Goal: Task Accomplishment & Management: Use online tool/utility

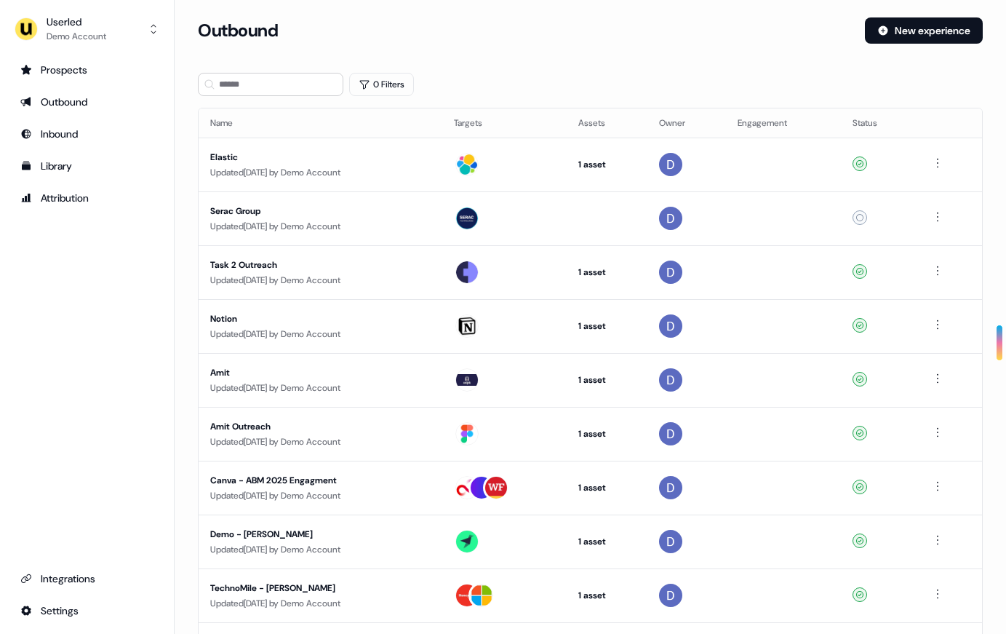
click at [80, 161] on div "Library" at bounding box center [86, 166] width 133 height 15
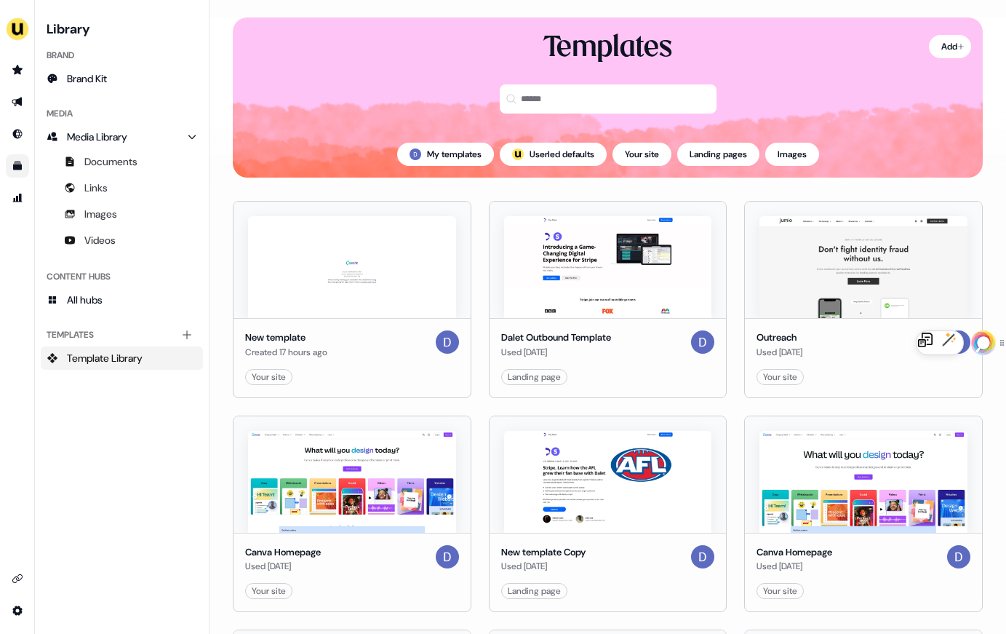
click at [113, 352] on span "Template Library" at bounding box center [105, 358] width 76 height 15
click at [20, 103] on icon "Go to outbound experience" at bounding box center [17, 101] width 10 height 9
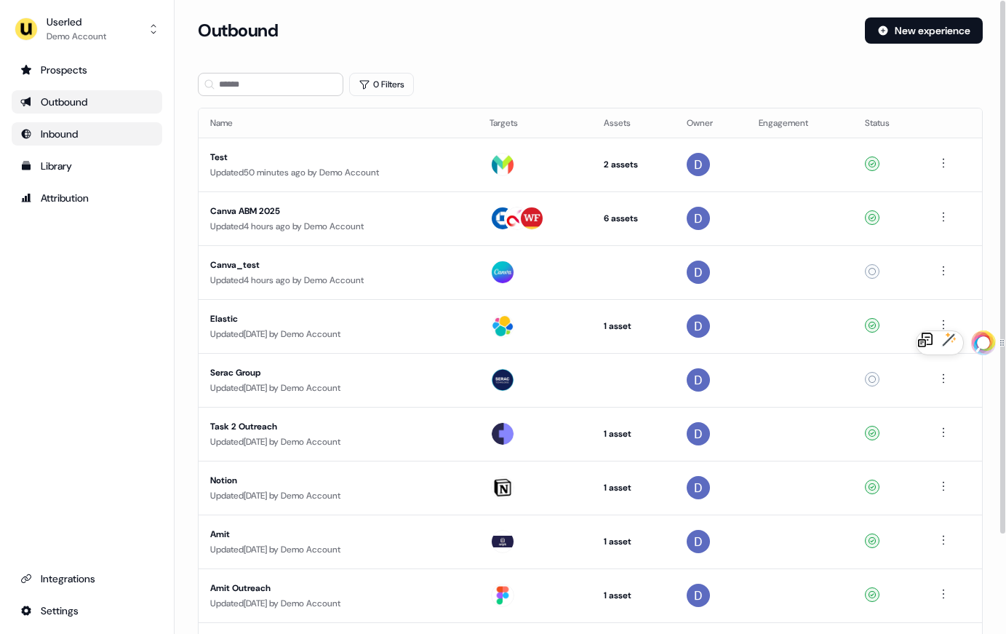
click at [113, 140] on div "Inbound" at bounding box center [86, 134] width 133 height 15
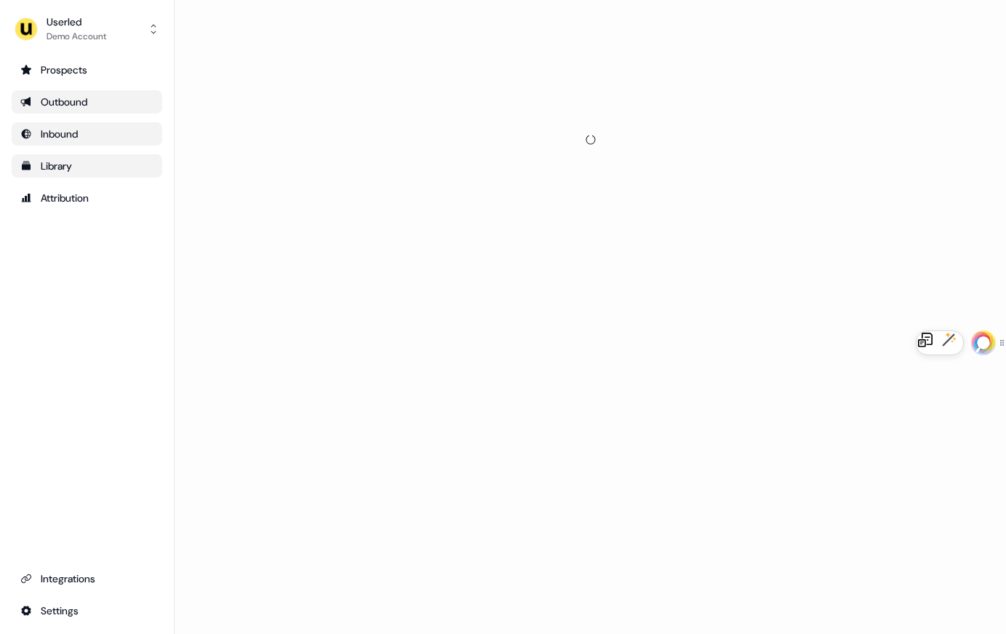
click at [100, 168] on div "Library" at bounding box center [86, 166] width 133 height 15
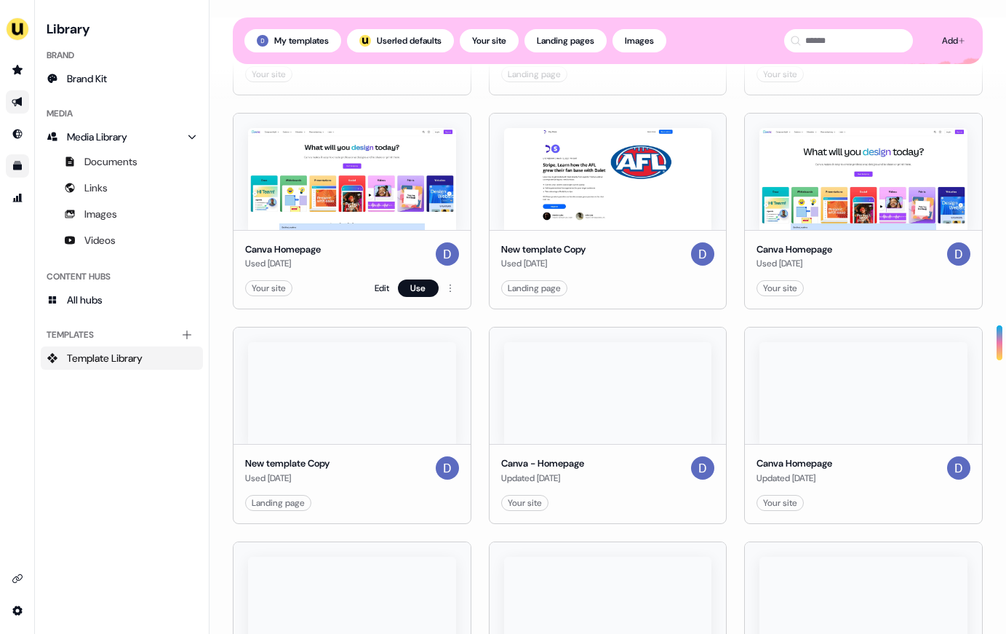
scroll to position [306, 0]
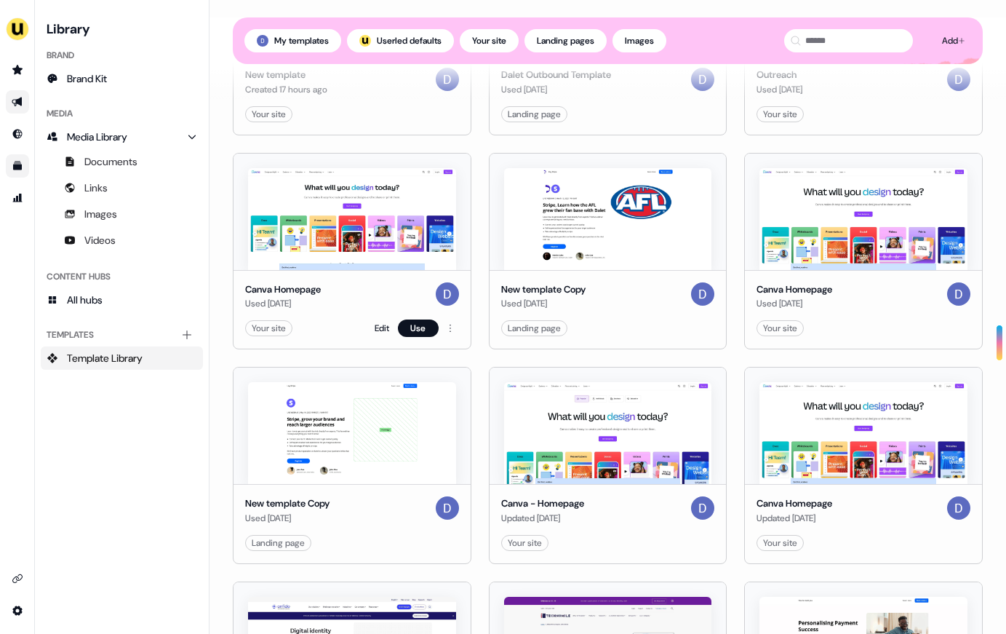
click at [315, 262] on img at bounding box center [352, 219] width 208 height 102
click at [277, 279] on div "Canva Homepage Used [DATE] Your site Edit Use" at bounding box center [352, 309] width 237 height 79
click at [308, 161] on div at bounding box center [352, 211] width 237 height 116
click at [377, 324] on link "Edit" at bounding box center [382, 328] width 15 height 15
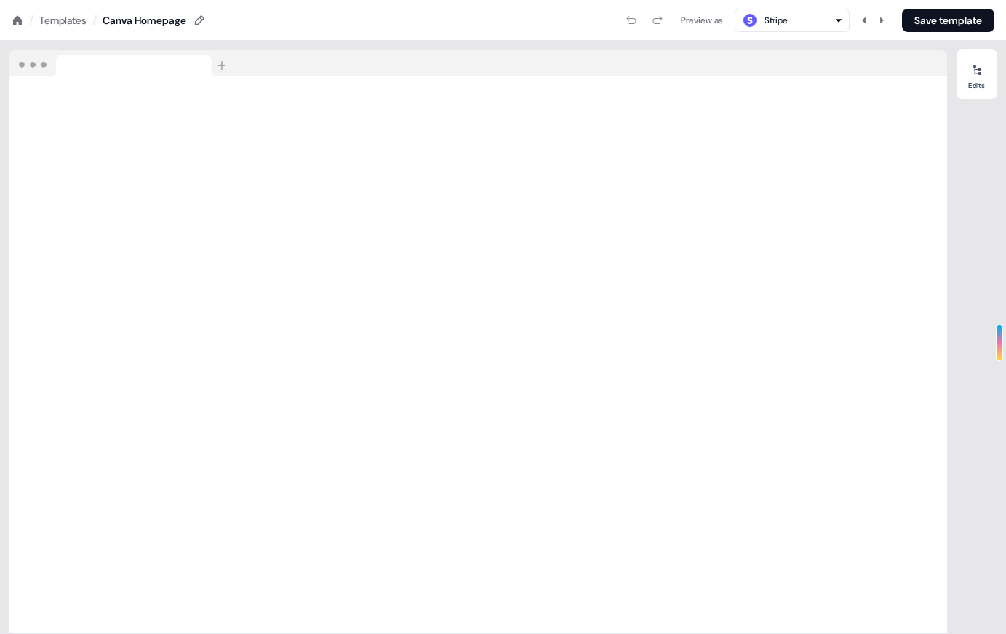
click at [789, 15] on div "Stripe" at bounding box center [792, 20] width 102 height 17
click at [84, 19] on div "Templates" at bounding box center [62, 20] width 47 height 15
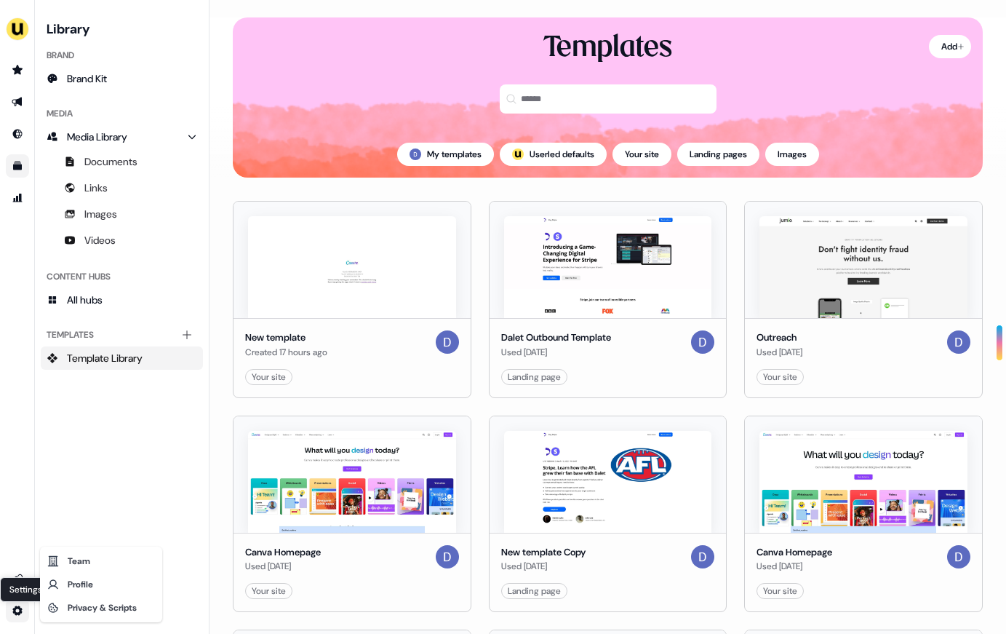
click at [17, 613] on html "For the best experience switch devices to a bigger screen. Go to [DOMAIN_NAME] …" at bounding box center [503, 317] width 1006 height 634
click at [65, 497] on html "For the best experience switch devices to a bigger screen. Go to [DOMAIN_NAME] …" at bounding box center [503, 317] width 1006 height 634
click at [23, 161] on link "Go to templates" at bounding box center [17, 165] width 23 height 23
click at [116, 160] on span "Documents" at bounding box center [110, 161] width 53 height 15
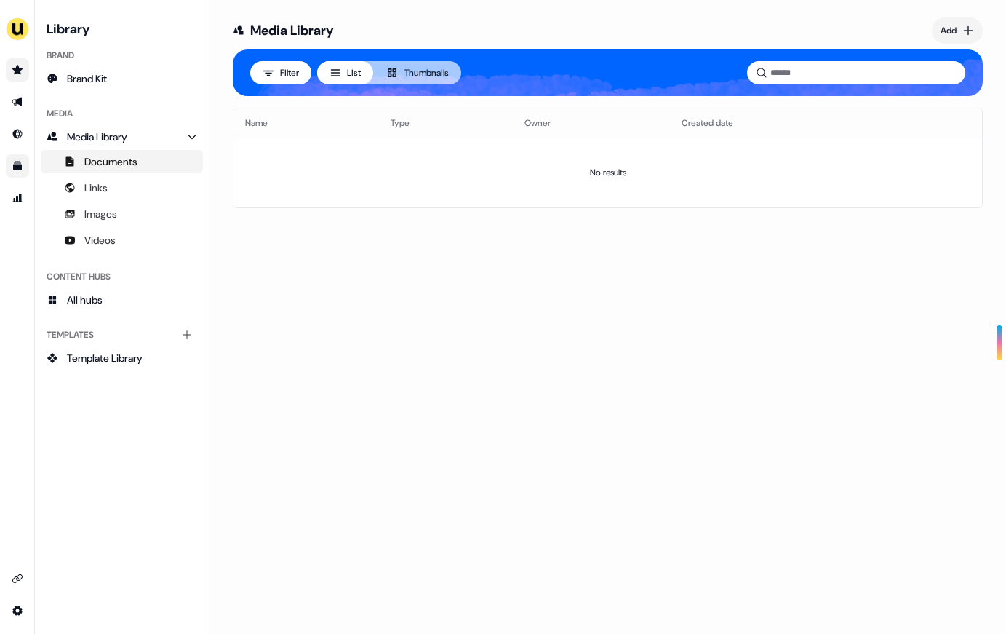
click at [19, 71] on icon "Go to prospects" at bounding box center [17, 69] width 10 height 9
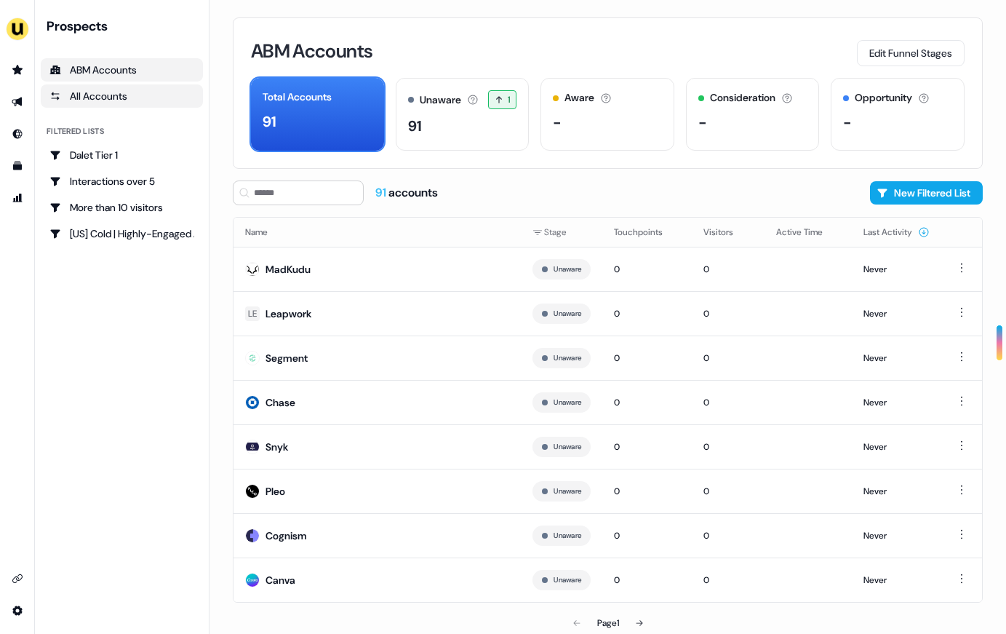
click at [127, 97] on div "All Accounts" at bounding box center [121, 96] width 145 height 15
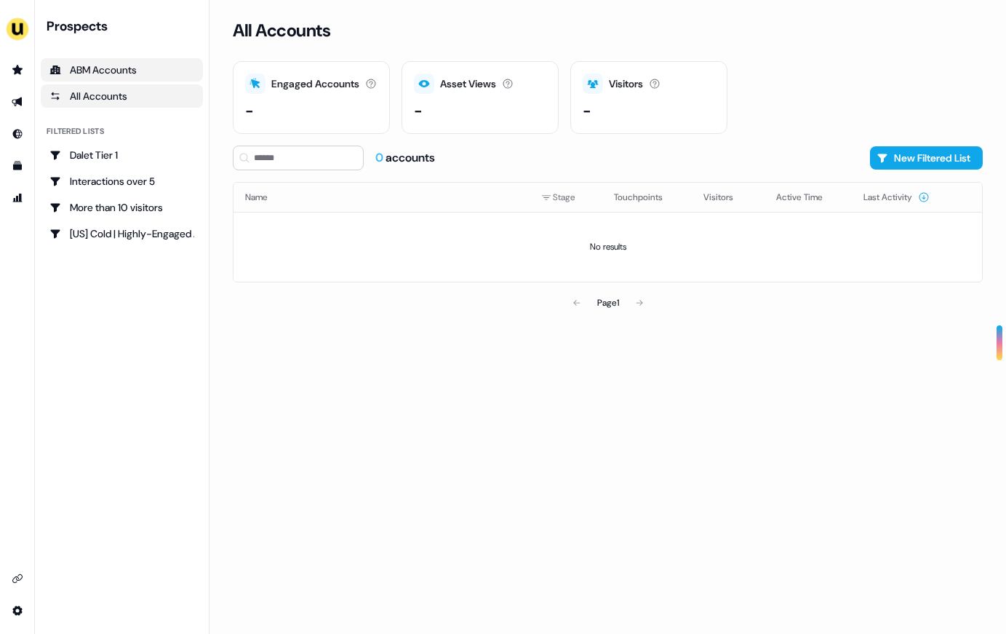
click at [119, 71] on div "ABM Accounts" at bounding box center [121, 70] width 145 height 15
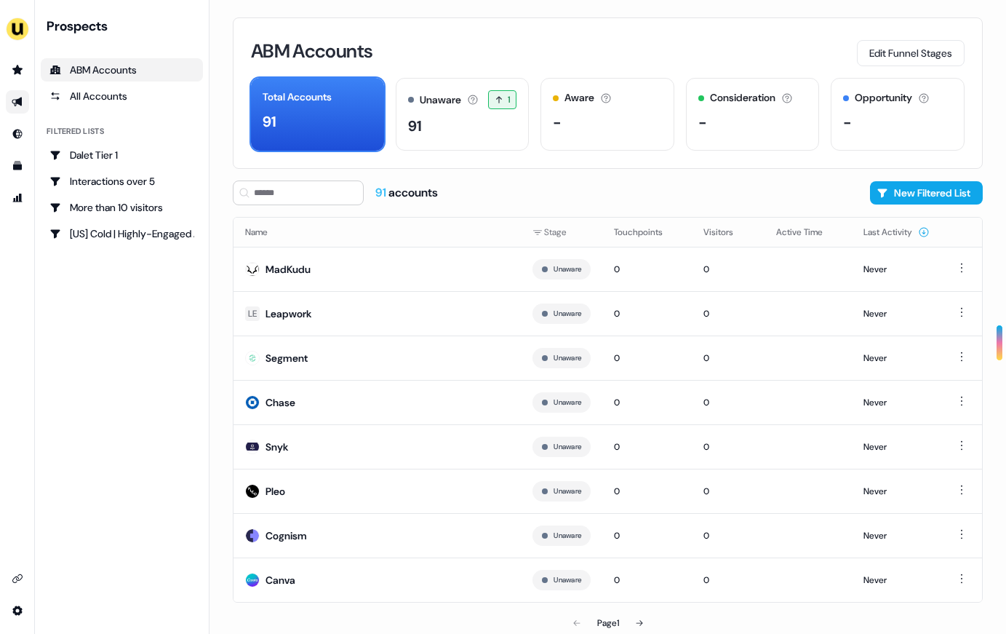
click at [21, 108] on link "Go to outbound experience" at bounding box center [17, 101] width 23 height 23
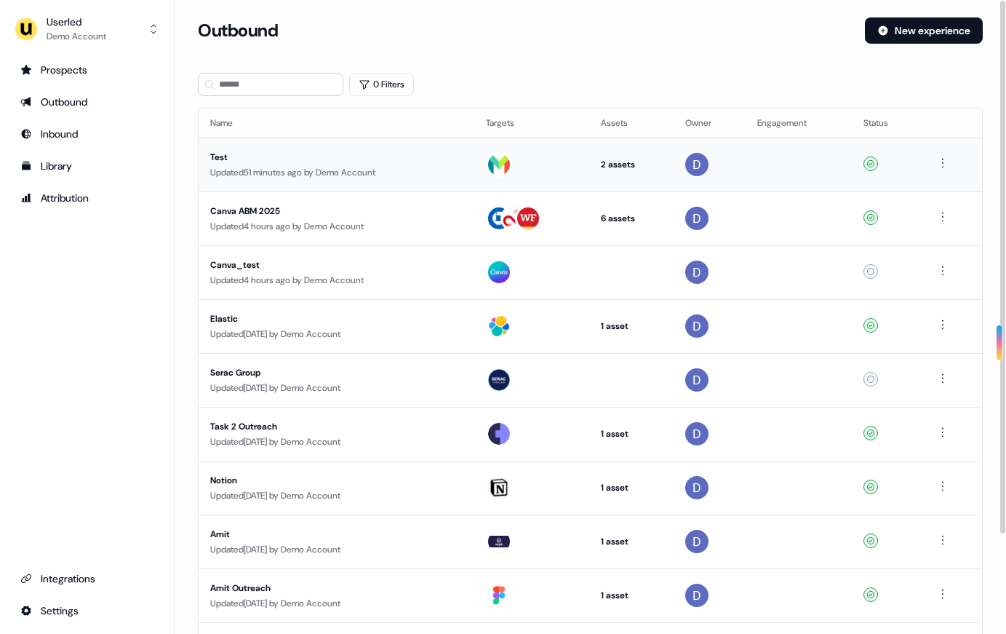
click at [217, 154] on div "Test" at bounding box center [336, 157] width 252 height 15
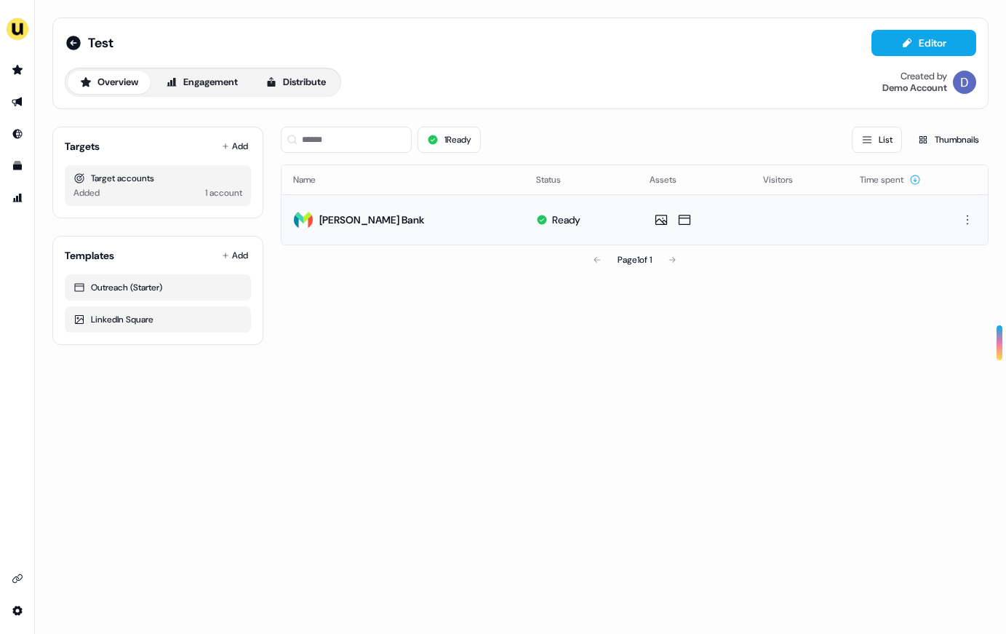
click at [351, 222] on div "[PERSON_NAME] Bank" at bounding box center [371, 219] width 105 height 15
click at [129, 317] on div "LinkedIn Square" at bounding box center [157, 319] width 169 height 15
click at [223, 88] on button "Engagement" at bounding box center [201, 82] width 97 height 23
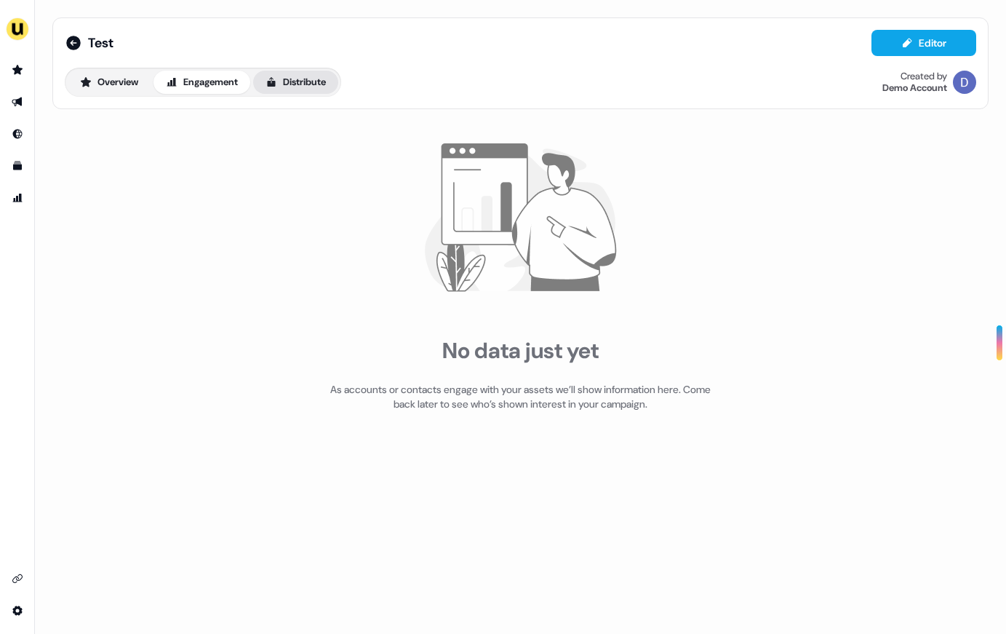
click at [298, 83] on button "Distribute" at bounding box center [295, 82] width 85 height 23
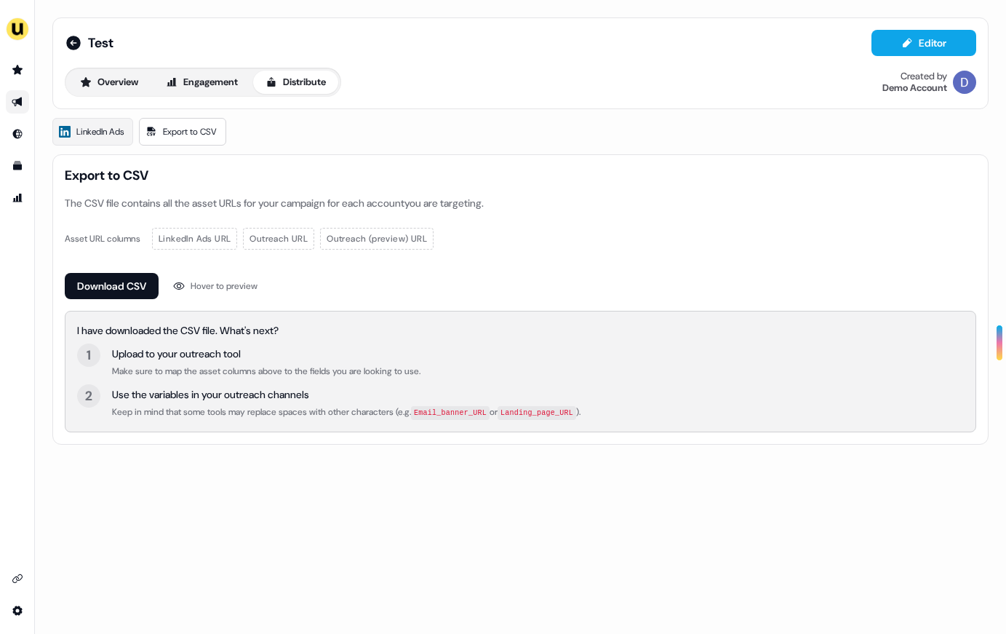
click at [164, 405] on div "Keep in mind that some tools may replace spaces with other characters (e.g. Ema…" at bounding box center [346, 411] width 468 height 15
click at [117, 121] on link "LinkedIn Ads" at bounding box center [92, 132] width 81 height 28
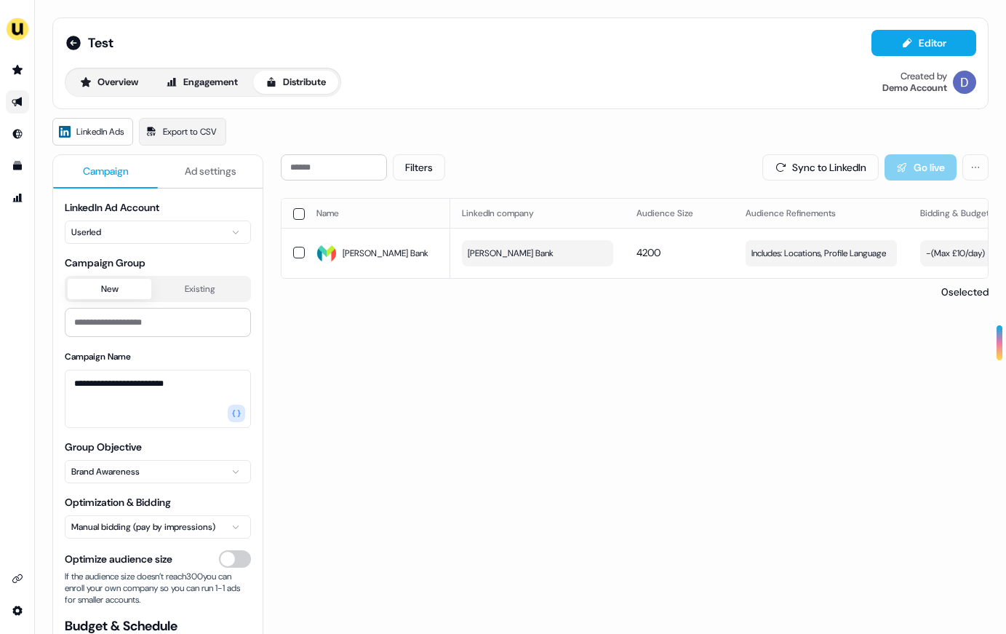
click at [465, 515] on div "Filters Sync to LinkedIn Go live Name LinkedIn company Audience Size Audience R…" at bounding box center [635, 457] width 708 height 607
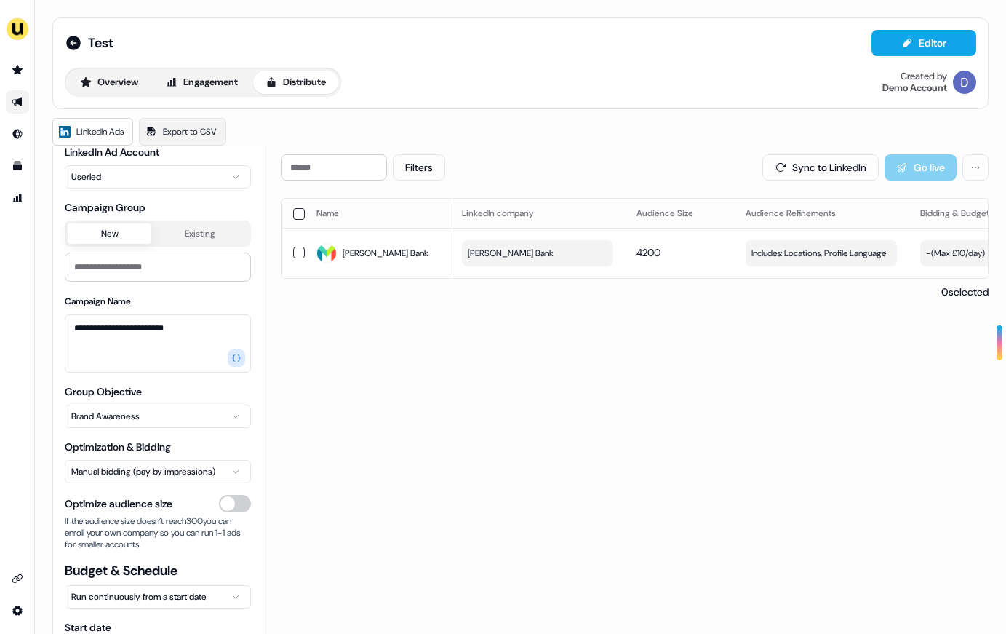
click at [230, 415] on html "**********" at bounding box center [503, 317] width 1006 height 634
click at [320, 399] on html "**********" at bounding box center [503, 317] width 1006 height 634
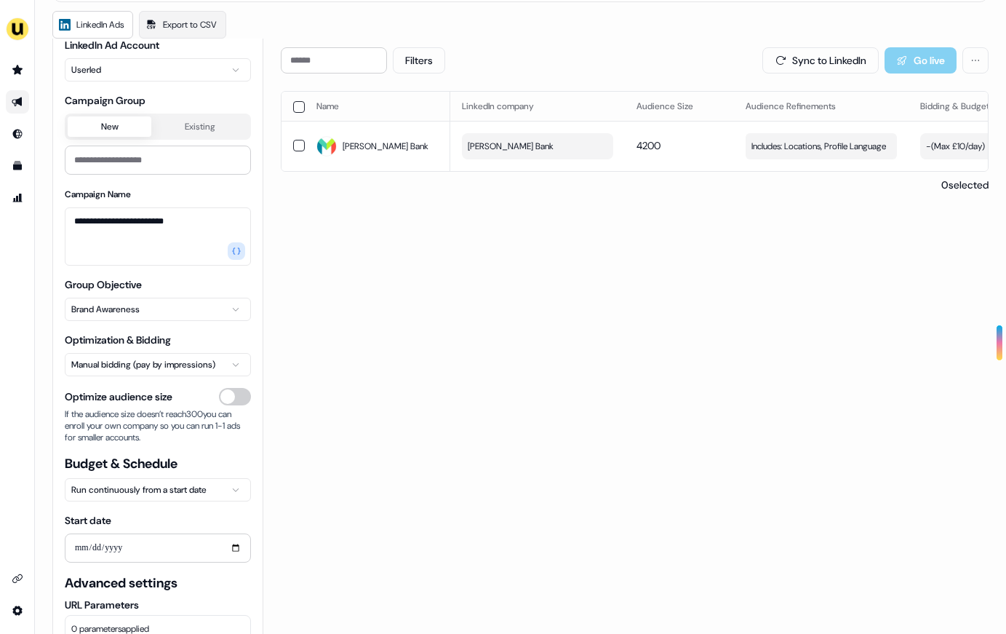
scroll to position [145, 0]
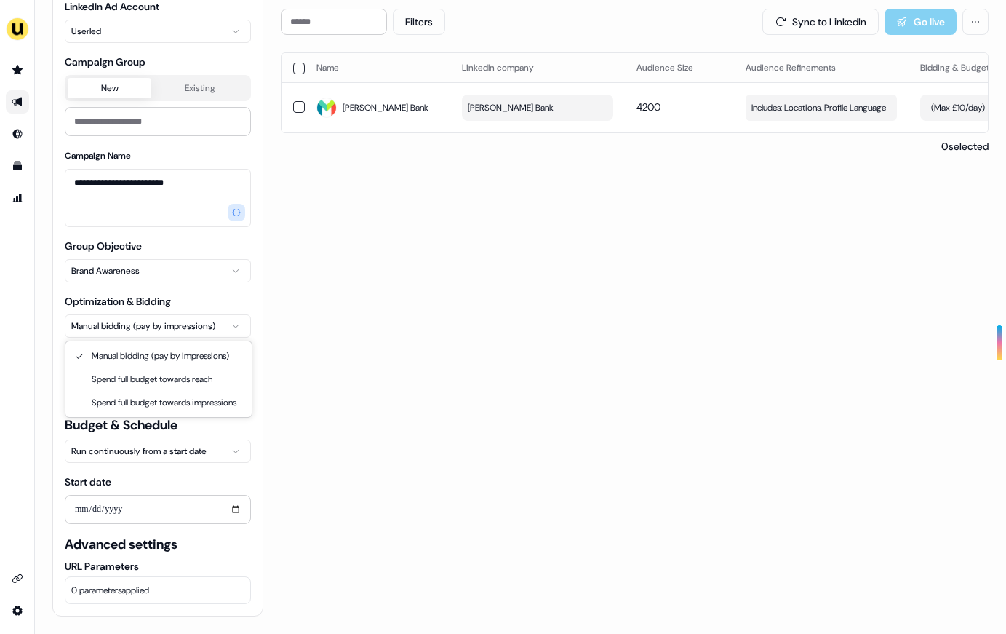
click at [140, 323] on html "**********" at bounding box center [503, 317] width 1006 height 634
click at [145, 254] on html "**********" at bounding box center [503, 317] width 1006 height 634
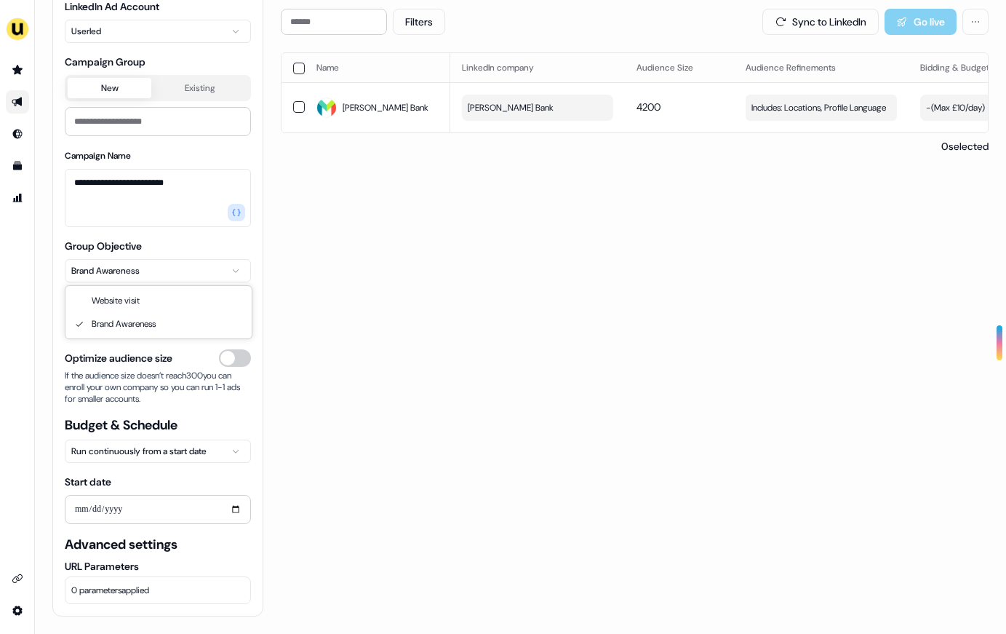
click at [148, 266] on html "**********" at bounding box center [503, 317] width 1006 height 634
click at [402, 285] on html "**********" at bounding box center [503, 317] width 1006 height 634
click at [97, 239] on label "Group Objective" at bounding box center [103, 245] width 77 height 13
click at [97, 259] on button "Brand Awareness" at bounding box center [158, 270] width 186 height 23
click at [97, 239] on label "Group Objective" at bounding box center [103, 245] width 77 height 13
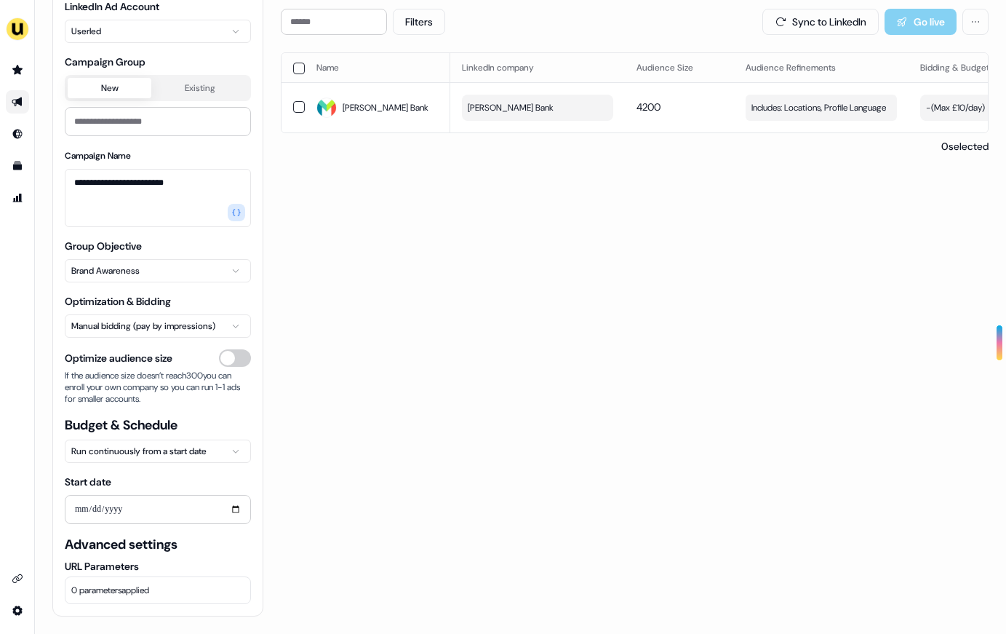
click at [97, 259] on button "Brand Awareness" at bounding box center [158, 270] width 186 height 23
click at [97, 239] on label "Group Objective" at bounding box center [103, 245] width 77 height 13
click at [97, 259] on button "Brand Awareness" at bounding box center [158, 270] width 186 height 23
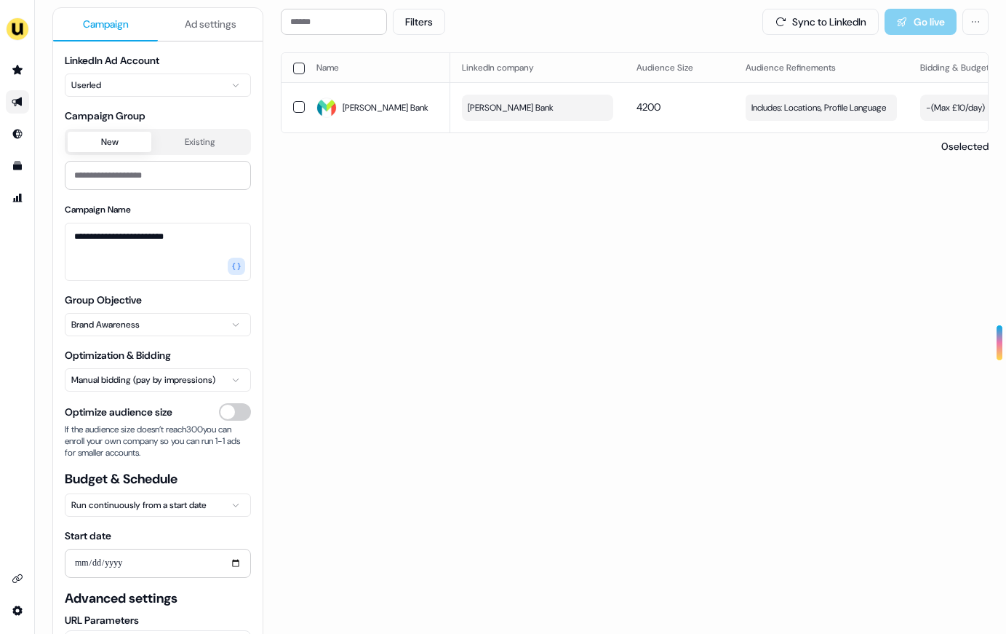
scroll to position [4, 0]
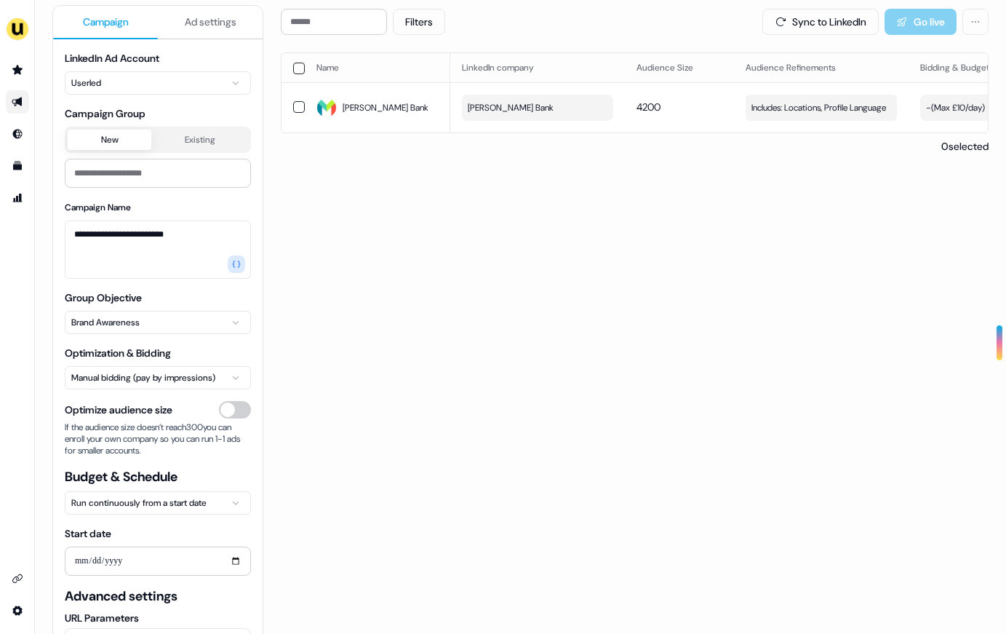
click at [105, 113] on span "Campaign Group" at bounding box center [158, 113] width 186 height 15
copy span "Campaign Group"
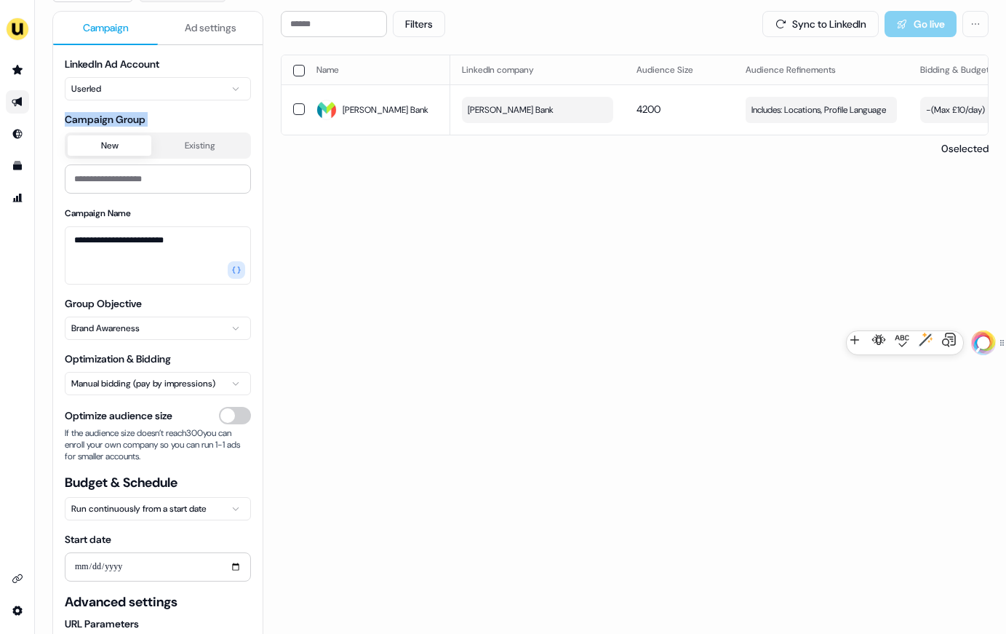
scroll to position [0, 0]
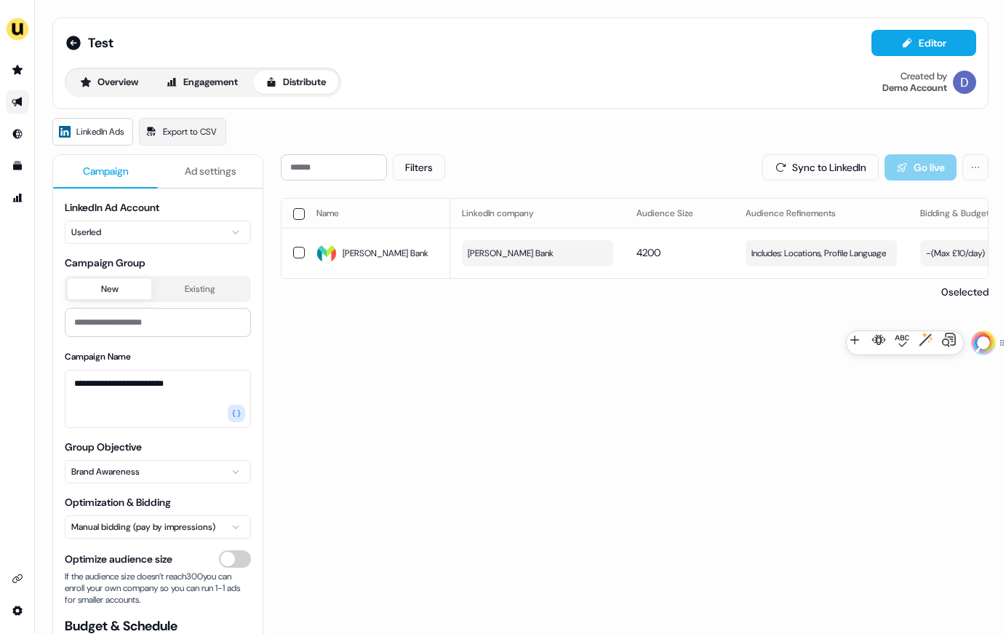
click at [298, 398] on div "Filters Sync to LinkedIn Go live Name LinkedIn company Audience Size Audience R…" at bounding box center [635, 457] width 708 height 607
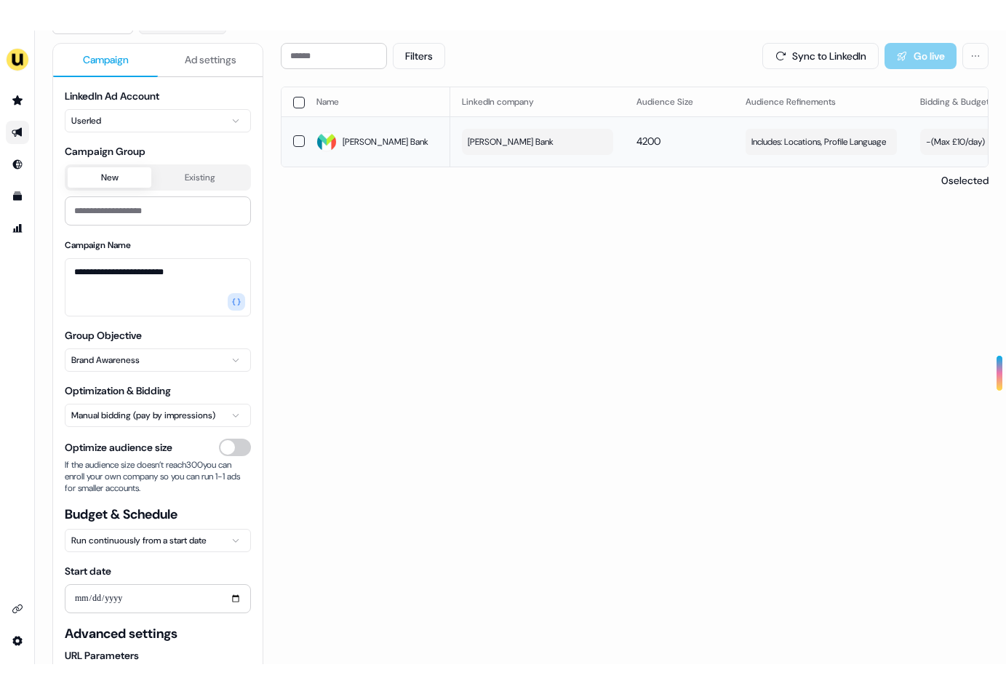
scroll to position [145, 0]
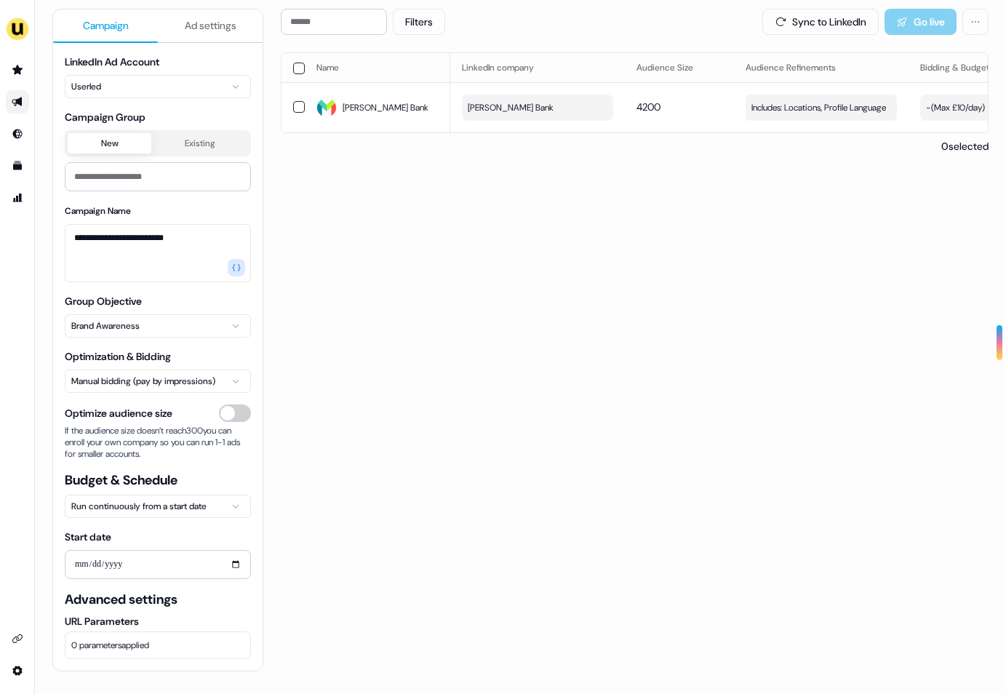
click at [200, 9] on button "Ad settings" at bounding box center [210, 25] width 105 height 33
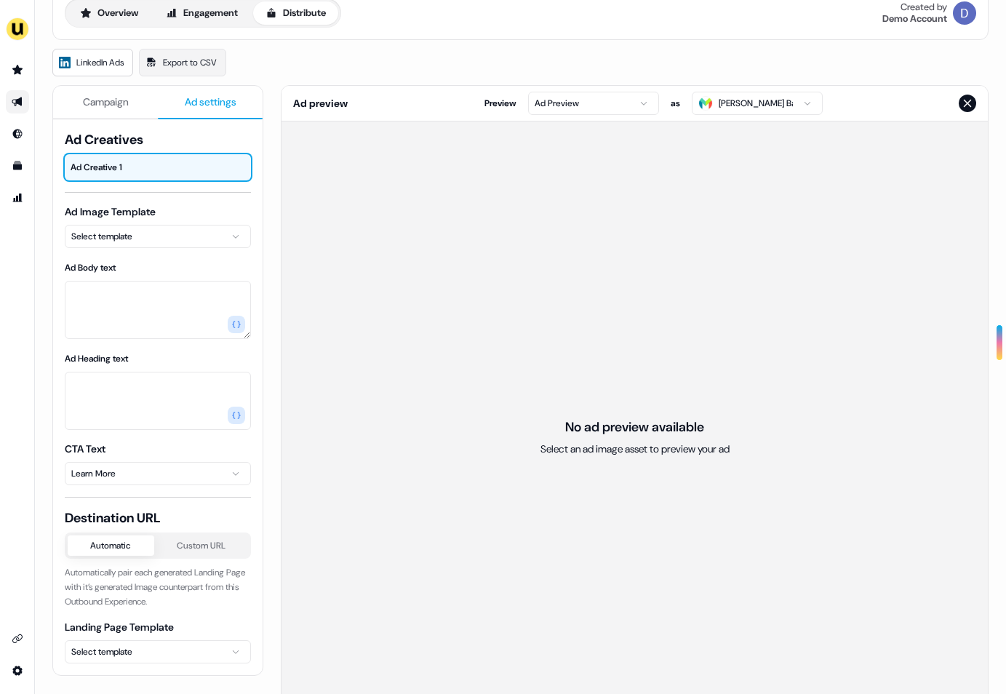
scroll to position [28, 0]
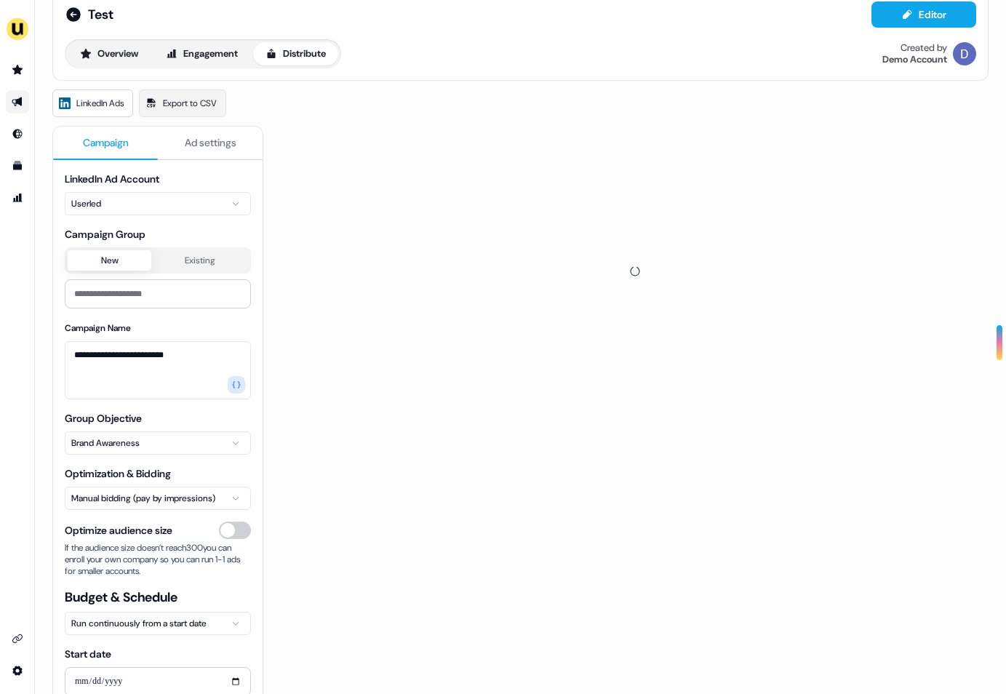
click at [128, 150] on button "Campaign" at bounding box center [105, 143] width 105 height 33
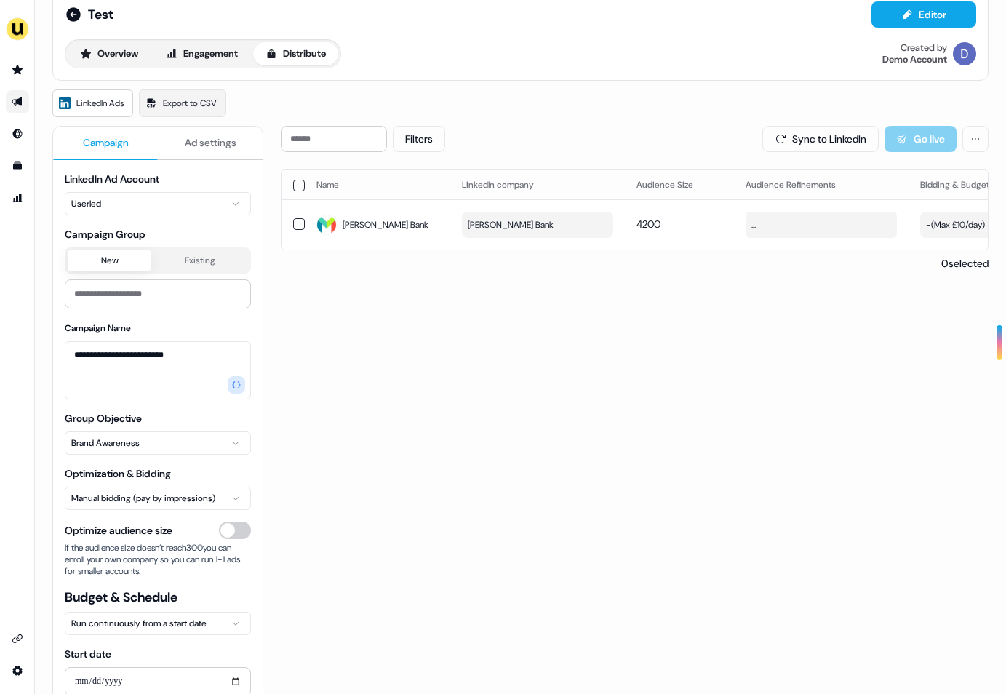
click at [202, 142] on span "Ad settings" at bounding box center [211, 142] width 52 height 15
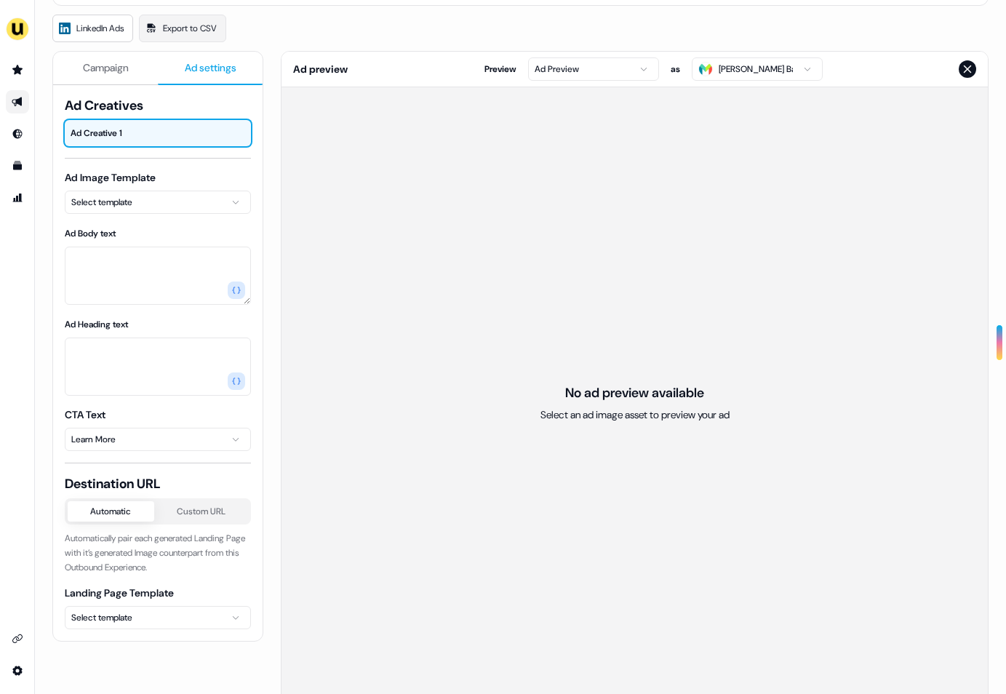
scroll to position [104, 0]
click at [274, 255] on div "Campaign Ad settings Ad Creatives Ad Creative 1 Ad Image Template Select templa…" at bounding box center [520, 384] width 936 height 668
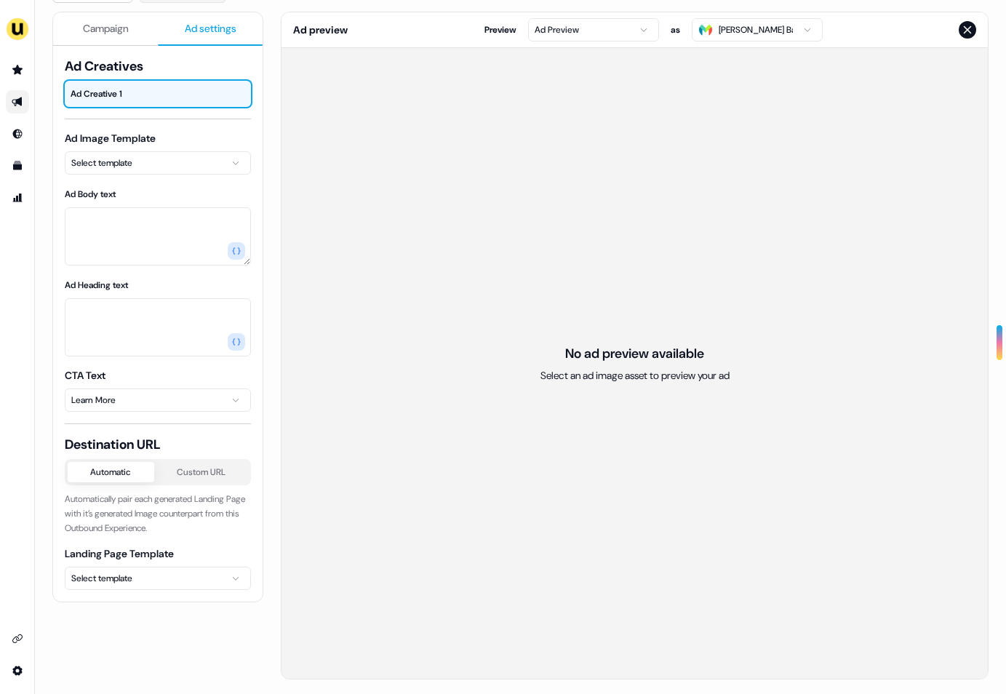
scroll to position [144, 0]
click at [127, 171] on html "For the best experience switch devices to a bigger screen. Go to Userled.io Tes…" at bounding box center [503, 347] width 1006 height 694
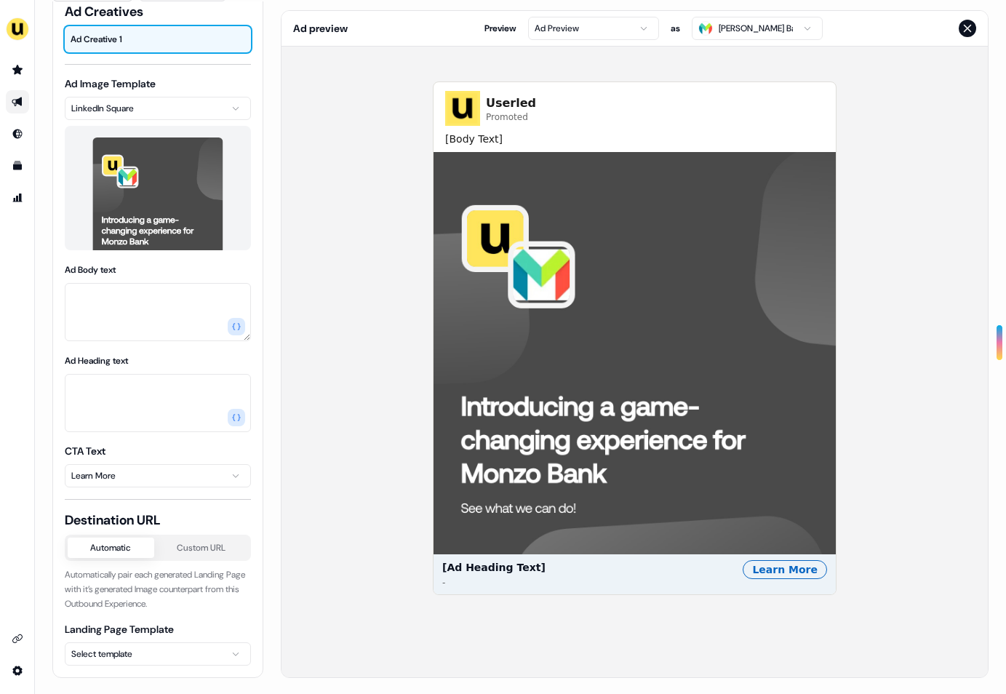
scroll to position [145, 0]
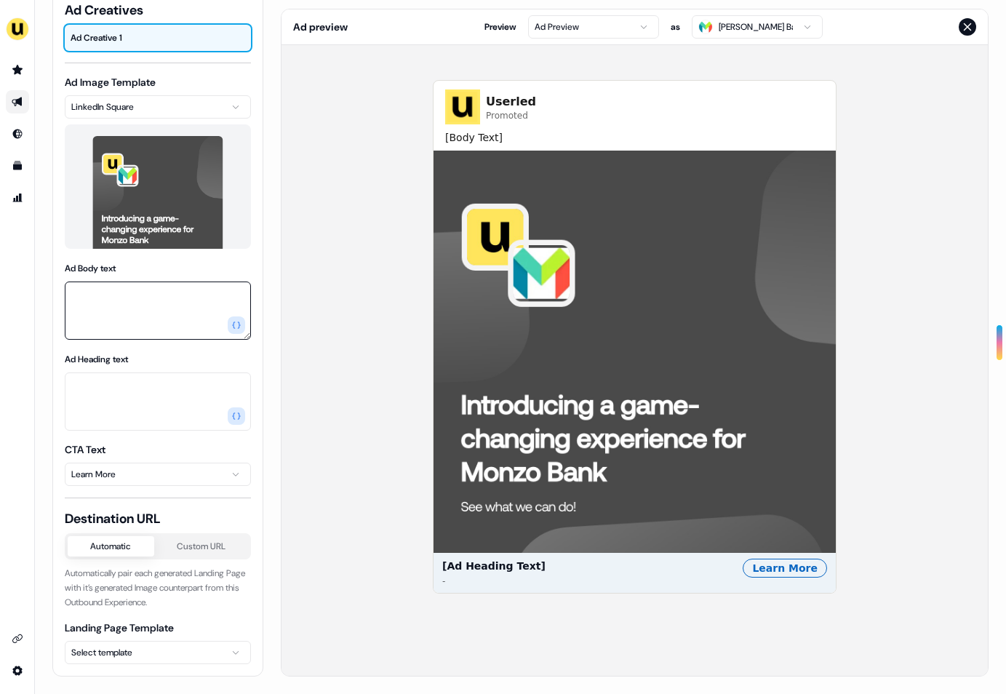
click at [119, 326] on textarea "Ad Body text" at bounding box center [158, 311] width 186 height 58
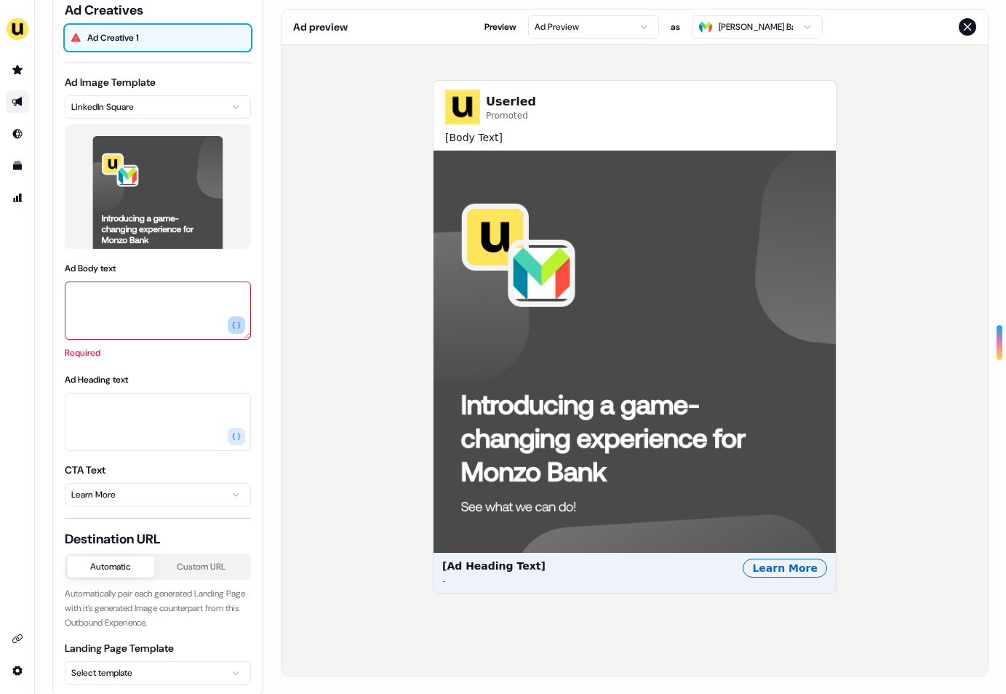
click at [235, 327] on icon "button" at bounding box center [236, 325] width 9 height 9
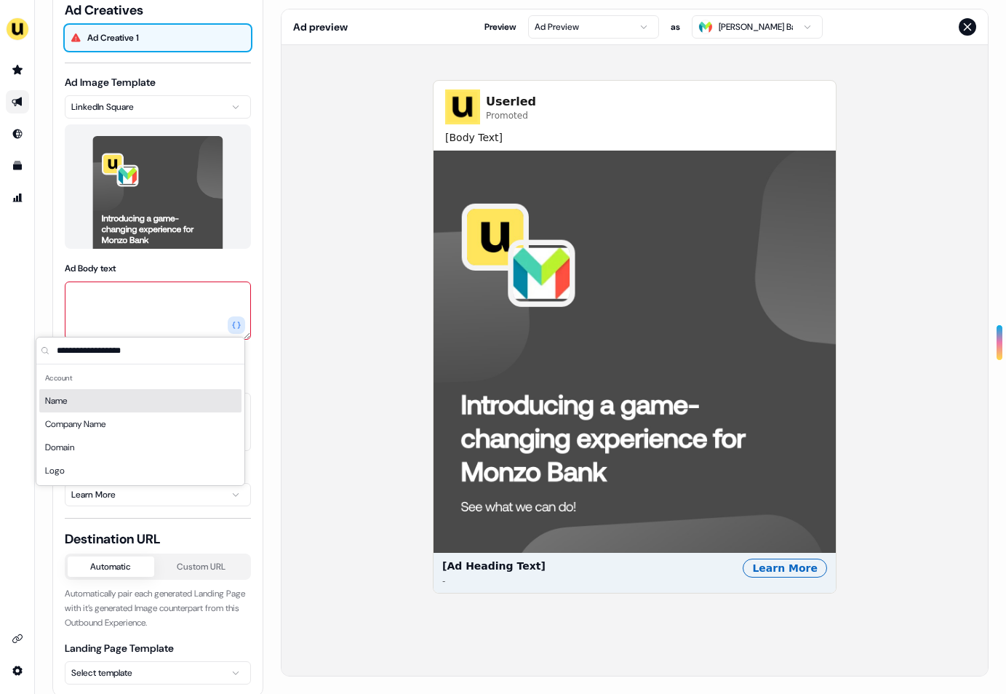
click at [139, 289] on textarea "Ad Body text" at bounding box center [158, 311] width 186 height 58
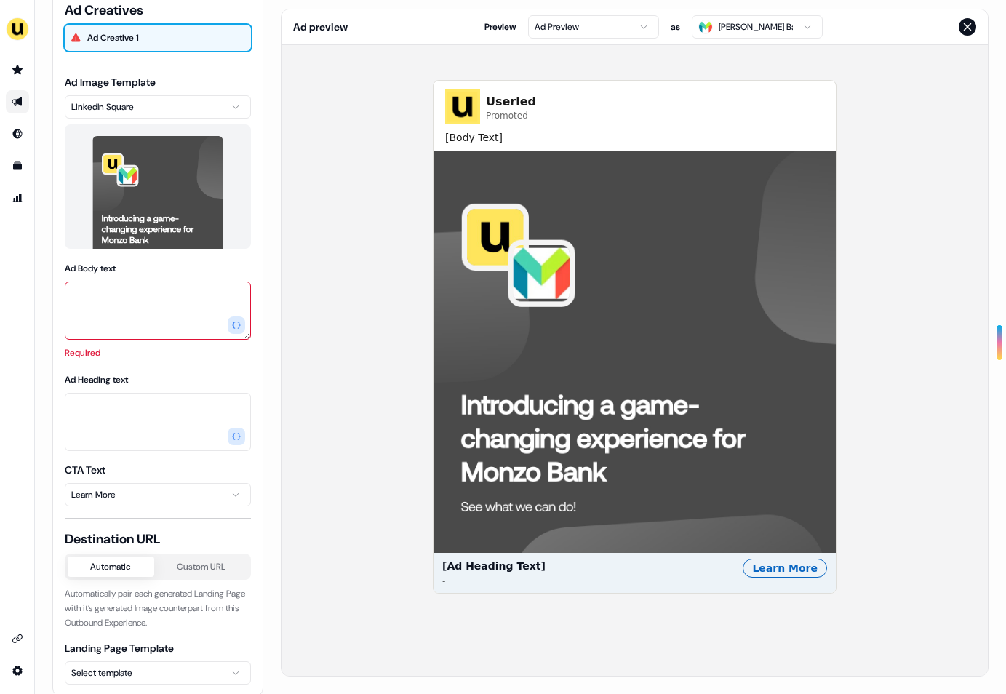
click at [169, 268] on div "Ad Body text Required" at bounding box center [158, 310] width 186 height 100
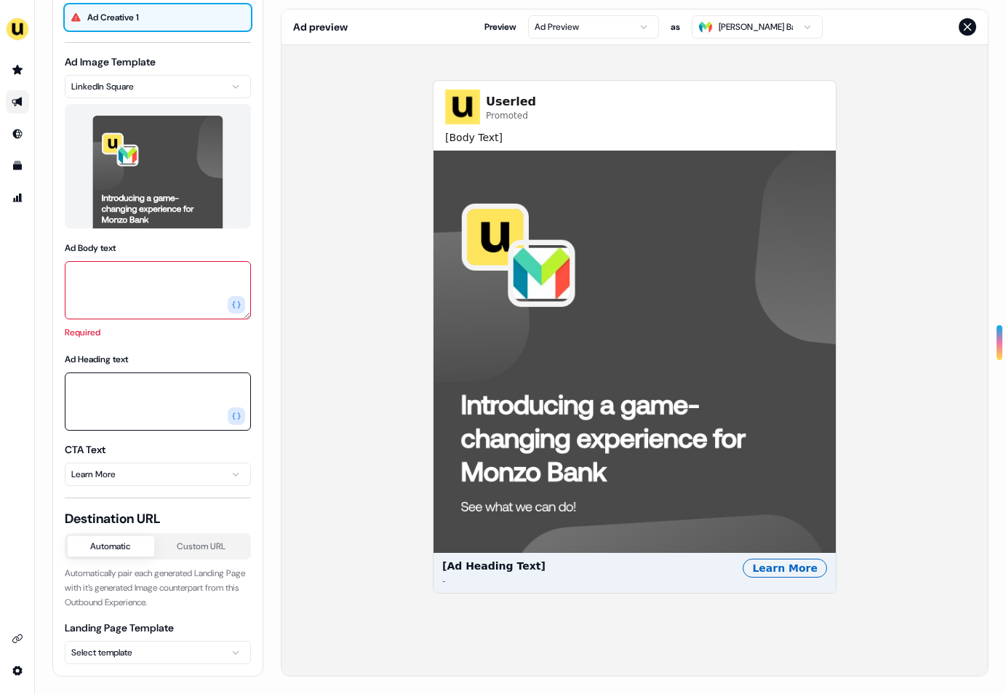
click at [167, 393] on textarea "Ad Heading text" at bounding box center [158, 401] width 186 height 58
click at [191, 471] on body "For the best experience switch devices to a bigger screen. Go to Userled.io Tes…" at bounding box center [503, 347] width 1006 height 694
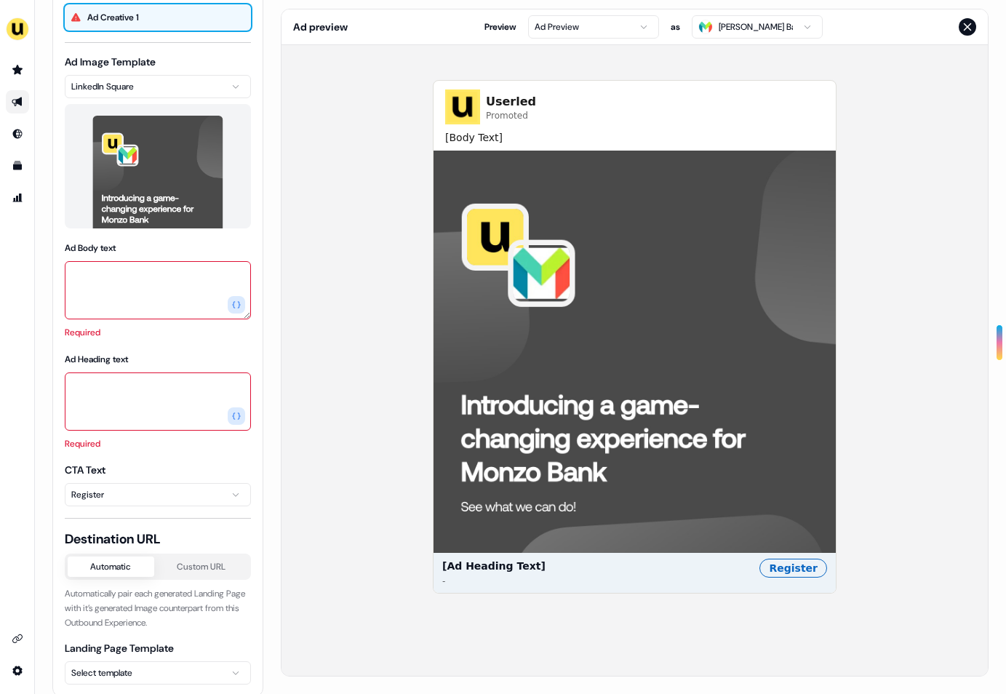
click at [129, 492] on html "For the best experience switch devices to a bigger screen. Go to Userled.io Tes…" at bounding box center [503, 347] width 1006 height 694
click at [137, 354] on div "Ad Heading text Required" at bounding box center [158, 401] width 186 height 100
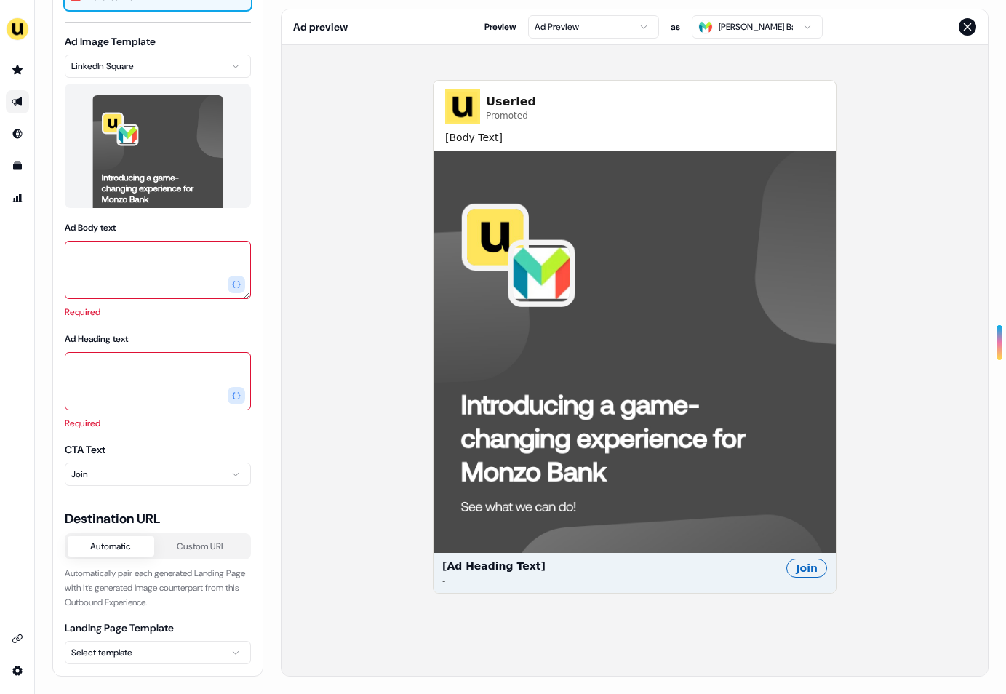
scroll to position [65, 0]
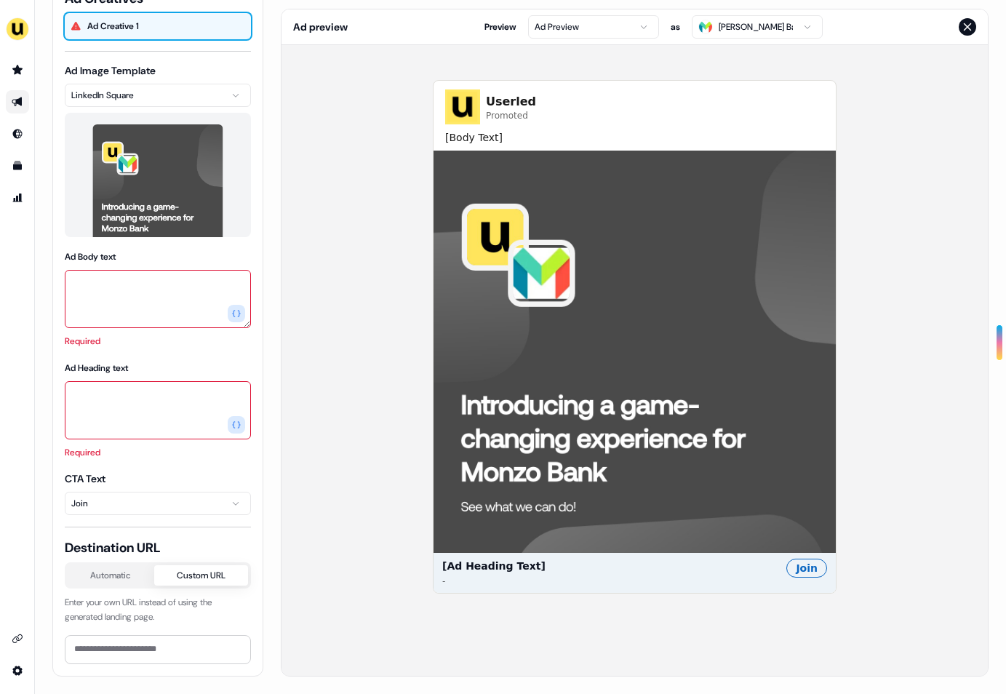
click at [197, 551] on div "Destination URL Automatic Custom URL Enter your own URL instead of using the ge…" at bounding box center [158, 601] width 186 height 125
click at [113, 580] on button "Automatic" at bounding box center [111, 575] width 87 height 20
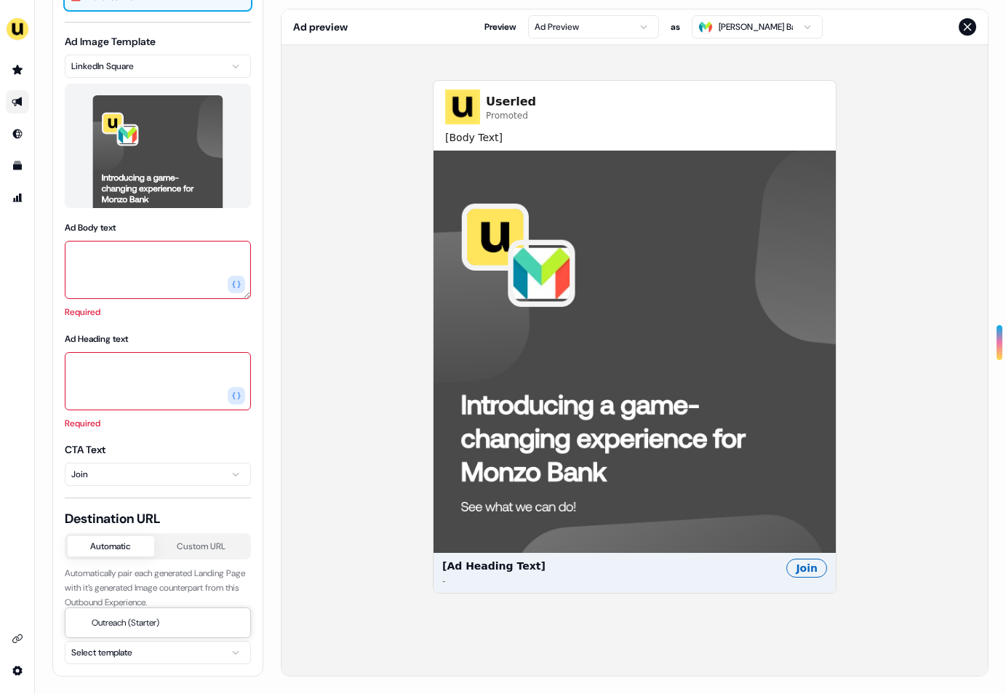
click at [131, 633] on html "For the best experience switch devices to a bigger screen. Go to Userled.io Tes…" at bounding box center [503, 347] width 1006 height 694
click at [160, 575] on html "For the best experience switch devices to a bigger screen. Go to Userled.io Tes…" at bounding box center [503, 347] width 1006 height 694
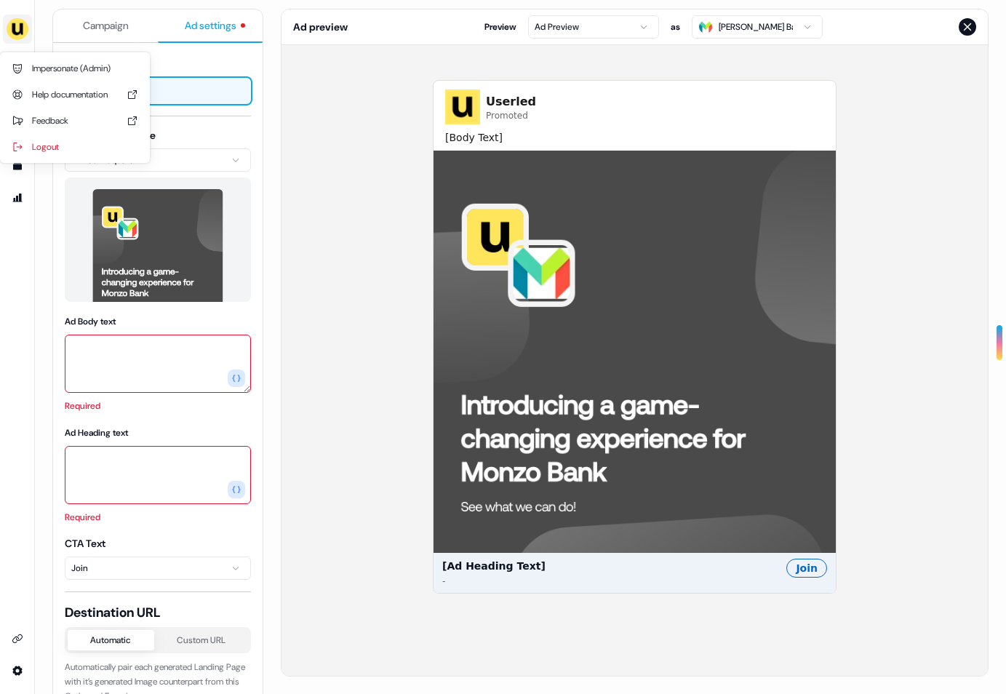
click at [25, 24] on img "side nav menu" at bounding box center [17, 28] width 23 height 23
click at [73, 96] on div "Help documentation" at bounding box center [75, 94] width 138 height 26
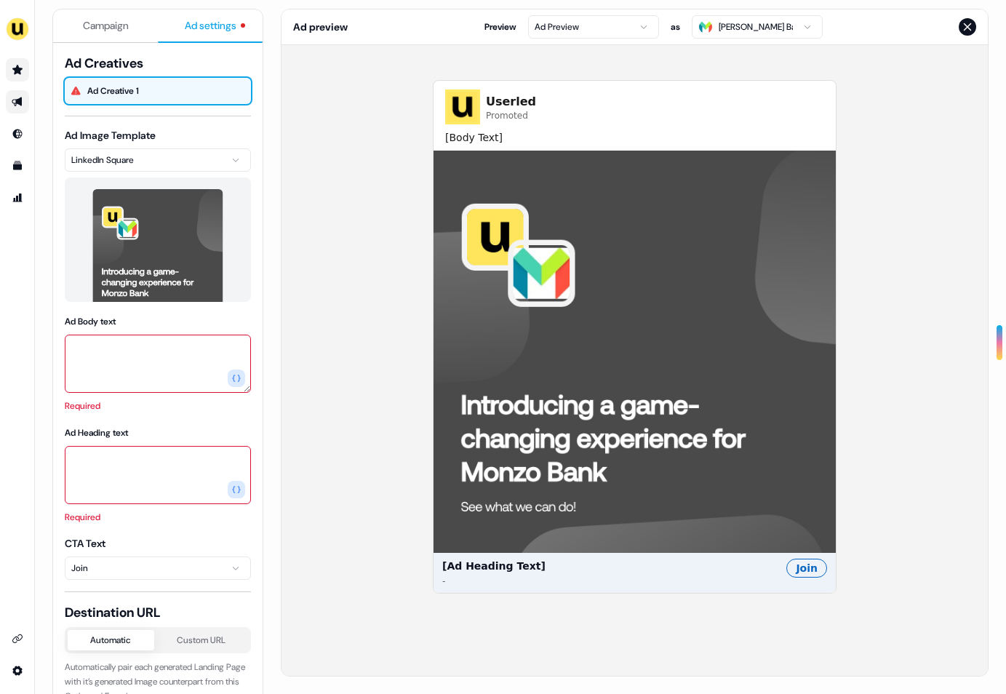
click at [20, 80] on link "Go to prospects" at bounding box center [17, 69] width 23 height 23
